Goal: Obtain resource: Download file/media

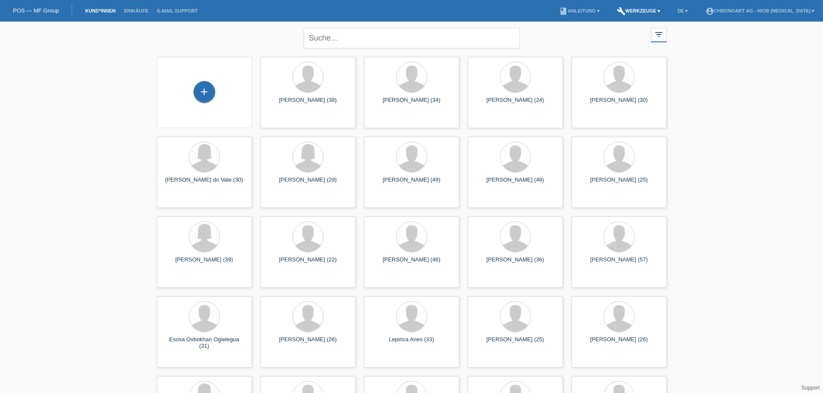
click at [665, 10] on link "build Werkzeuge ▾" at bounding box center [638, 10] width 52 height 5
click at [320, 86] on div at bounding box center [308, 78] width 30 height 30
click at [285, 118] on span "Anzeigen" at bounding box center [284, 120] width 23 height 6
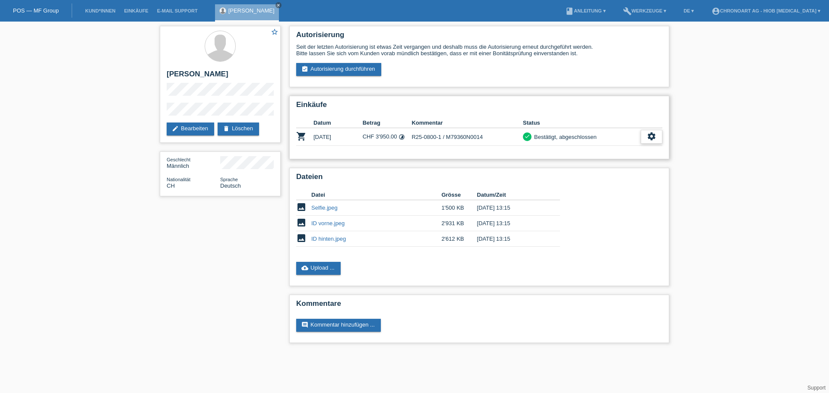
click at [654, 139] on icon "settings" at bounding box center [652, 137] width 10 height 10
click at [601, 163] on span "AGB herunterladen" at bounding box center [615, 163] width 51 height 10
